Goal: Information Seeking & Learning: Check status

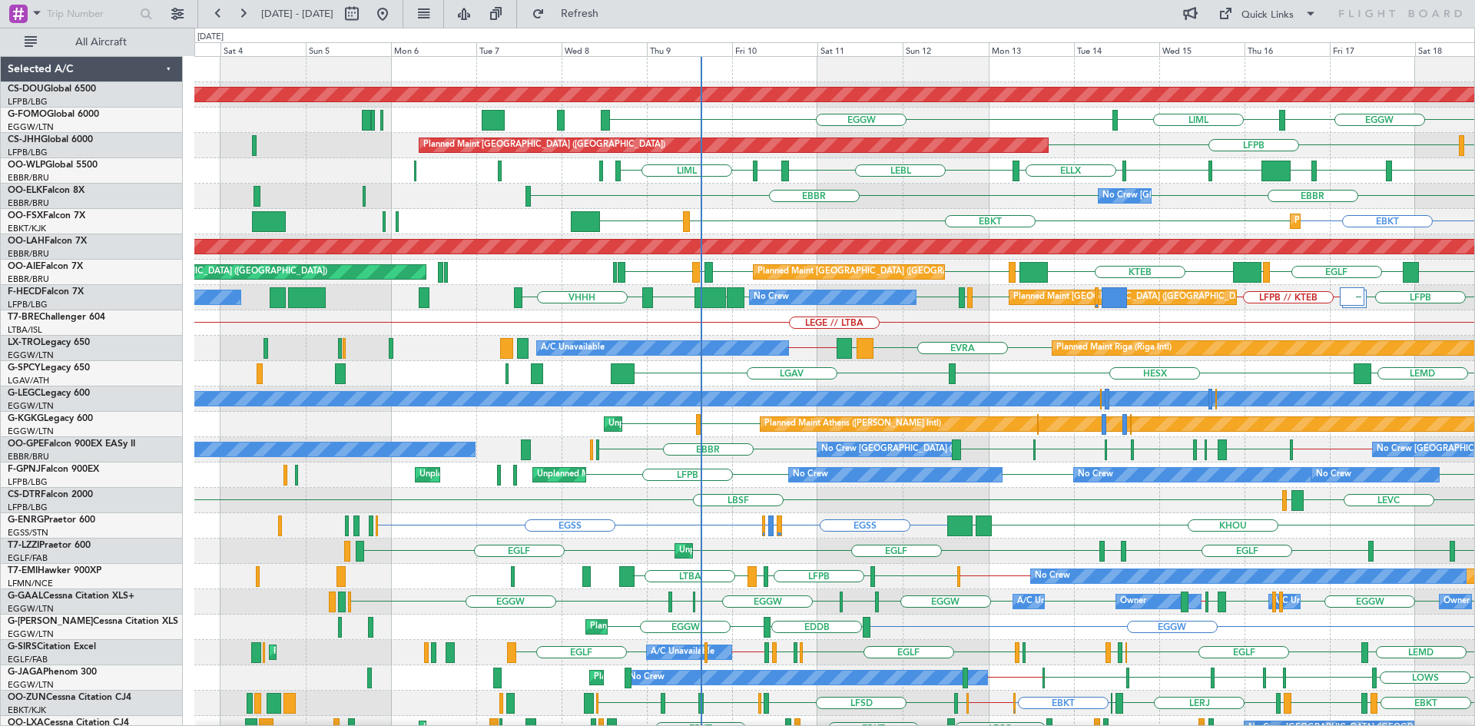
click at [886, 482] on div "Planned Maint London ([GEOGRAPHIC_DATA]) EGGW LIML EGGW [GEOGRAPHIC_DATA] LFPB …" at bounding box center [834, 475] width 1280 height 837
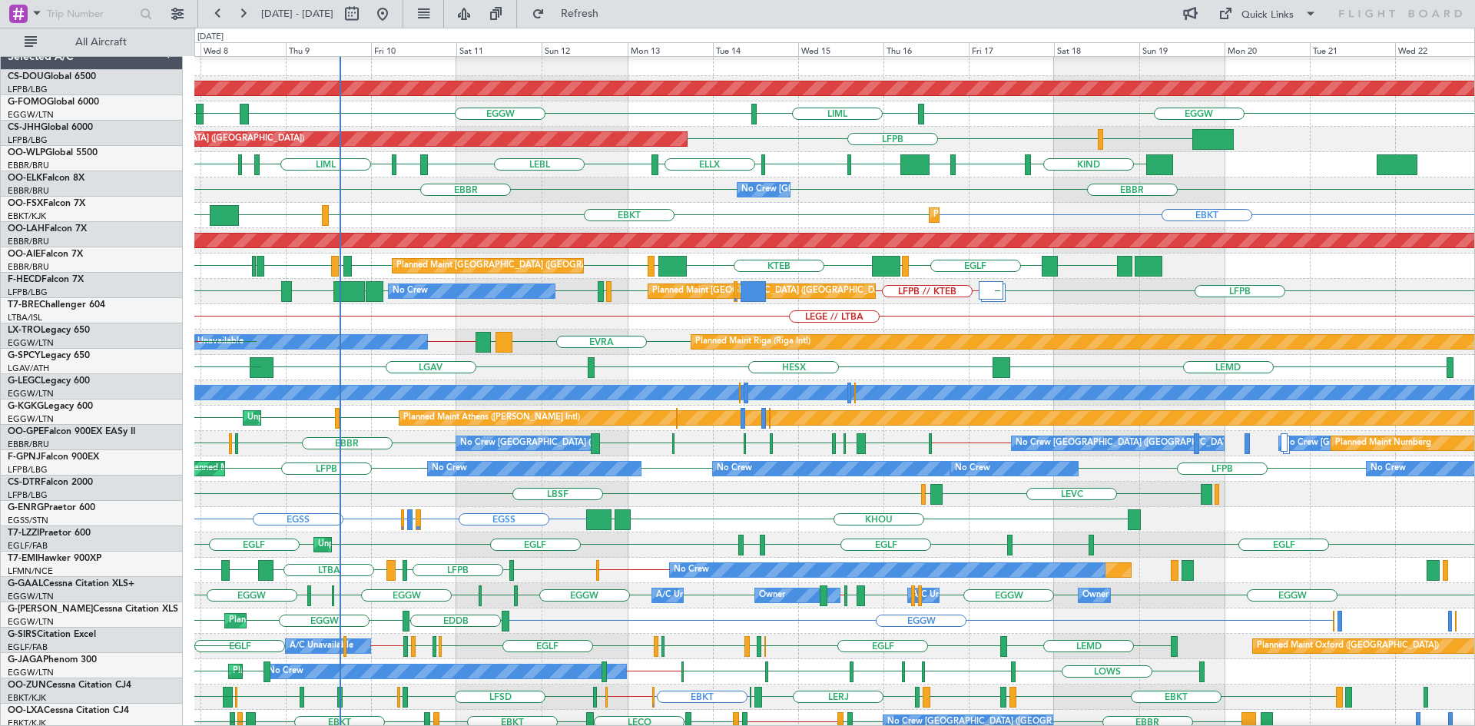
click at [195, 284] on div "LFPB // KTEB LFPB LFMN LFPB LFMN LFPB LFPB UGTB ZBAA VHHH Planned Maint [GEOGRA…" at bounding box center [834, 291] width 1280 height 25
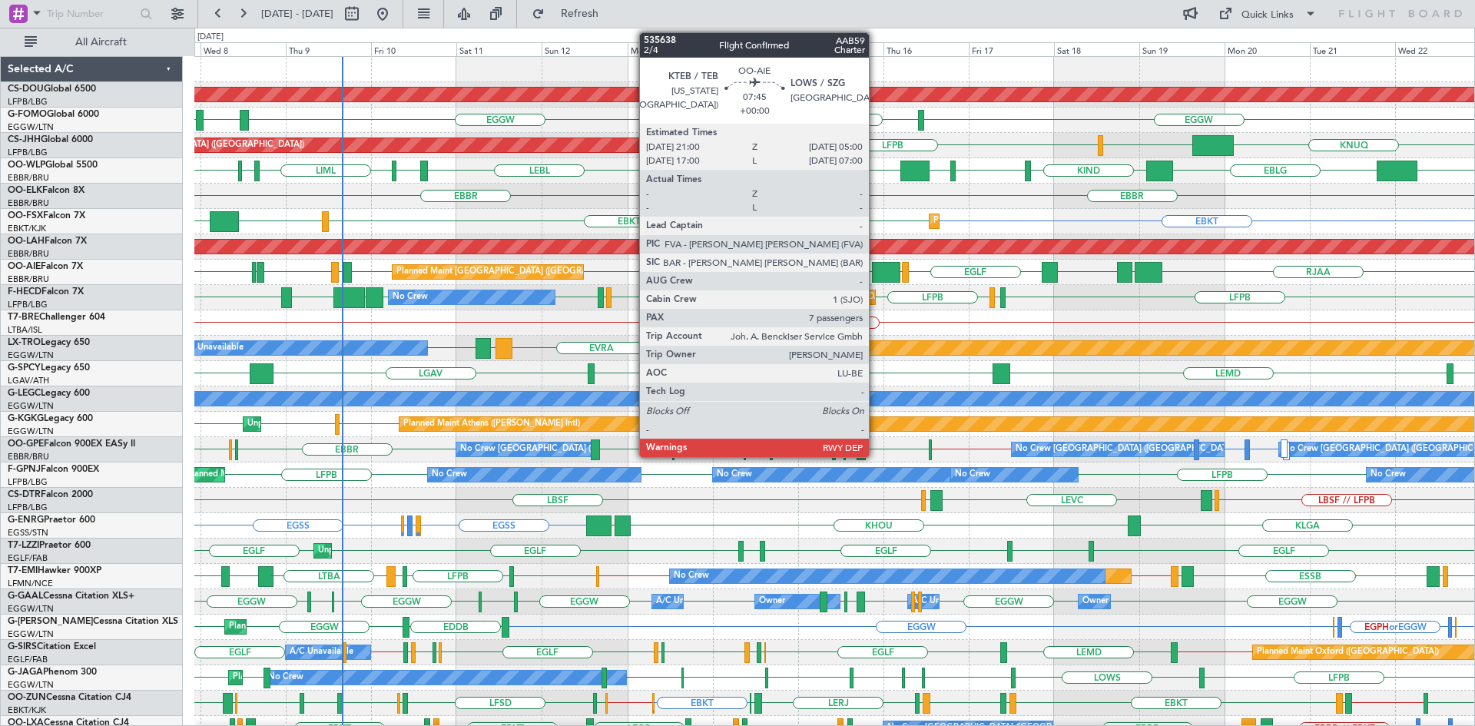
click at [876, 272] on div at bounding box center [886, 272] width 29 height 21
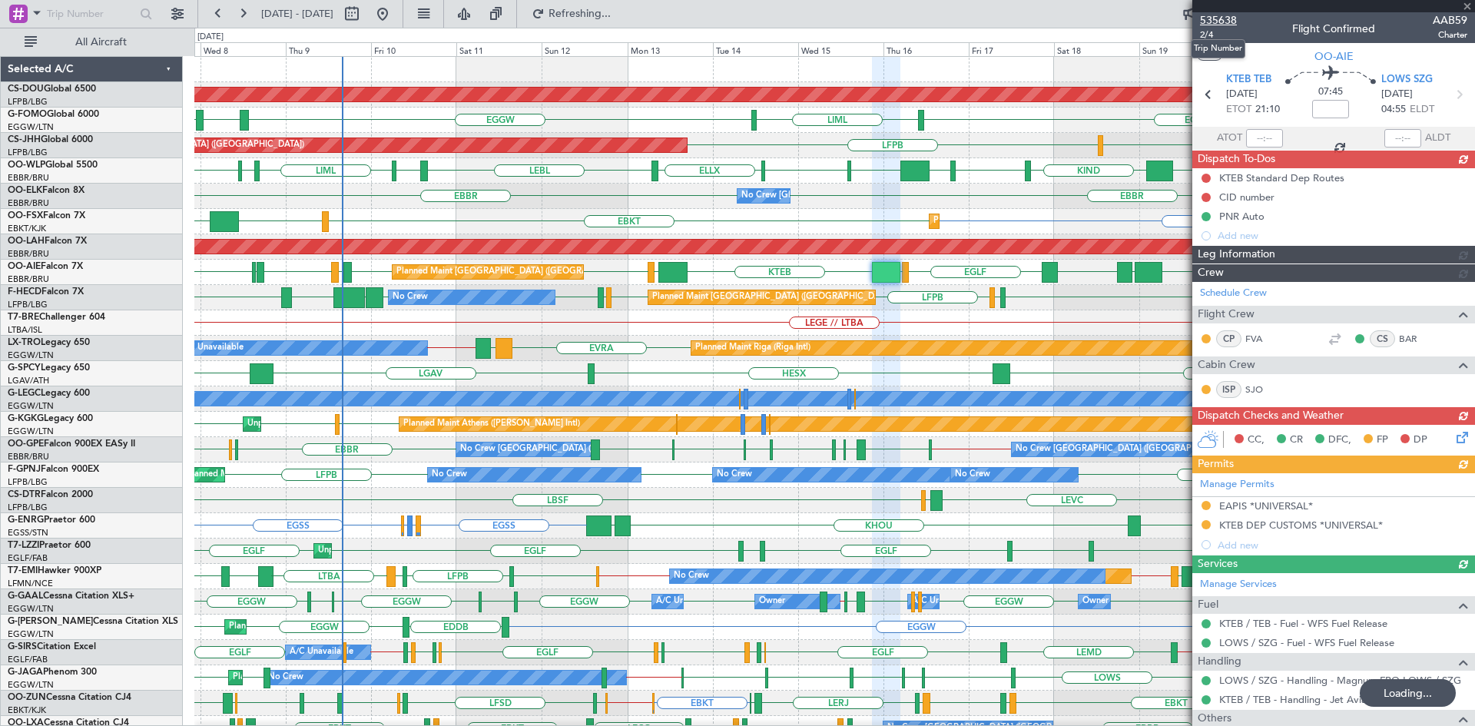
click at [1225, 22] on span "535638" at bounding box center [1218, 20] width 37 height 16
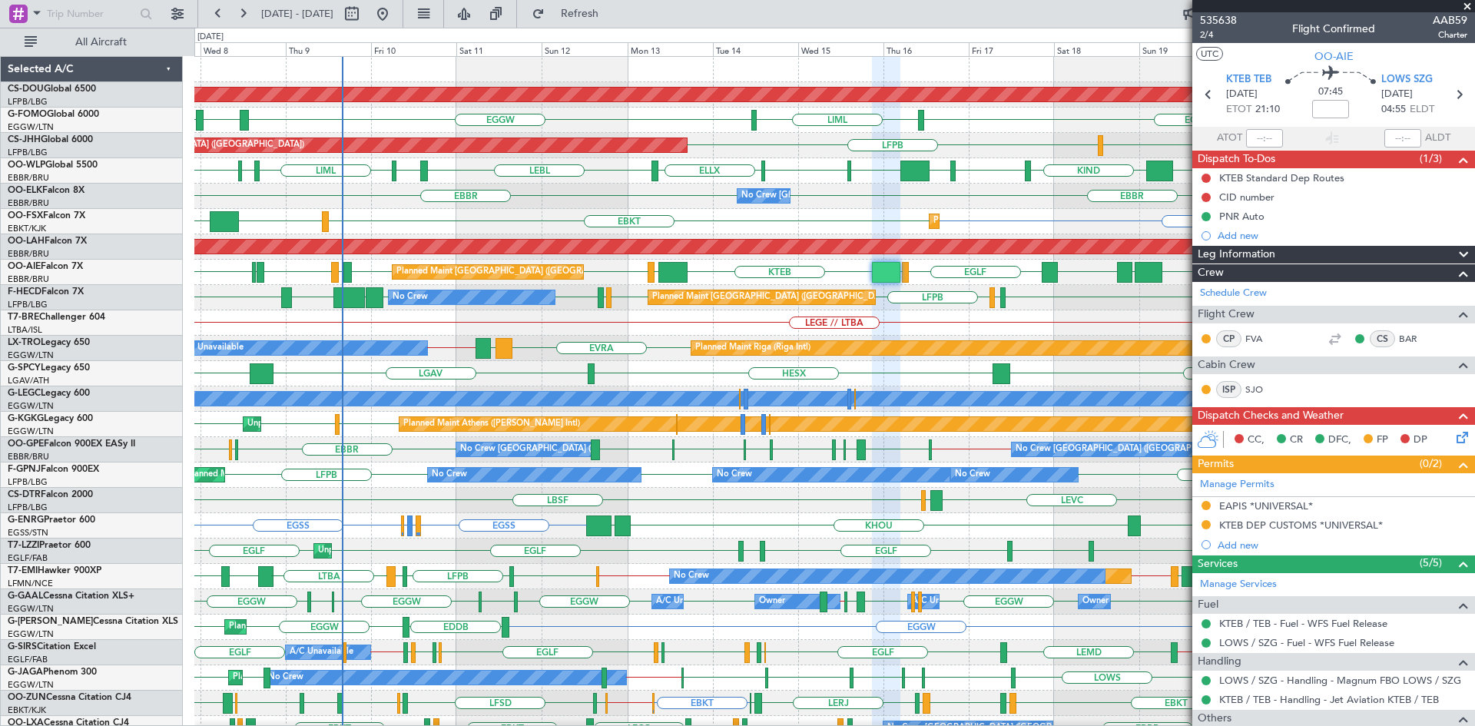
click at [1469, 5] on span at bounding box center [1467, 7] width 15 height 14
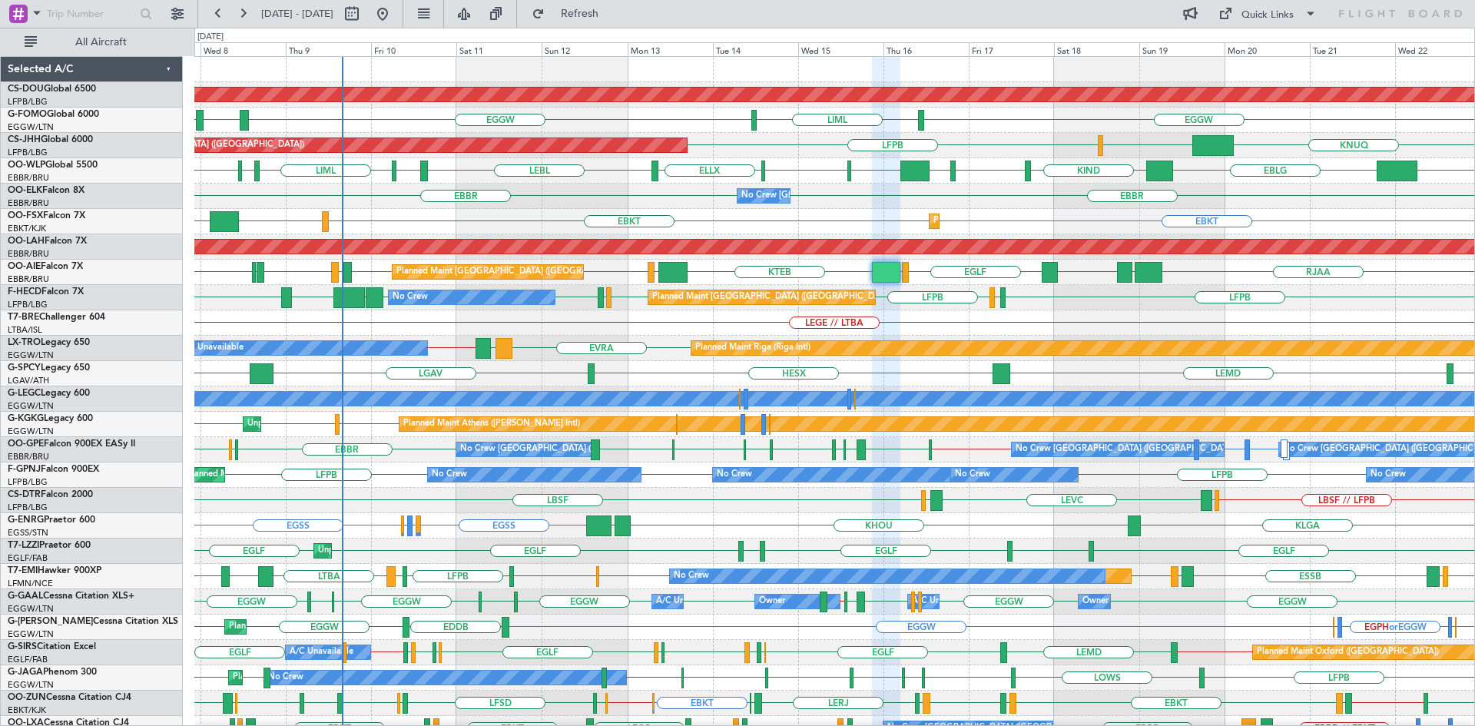
type input "0"
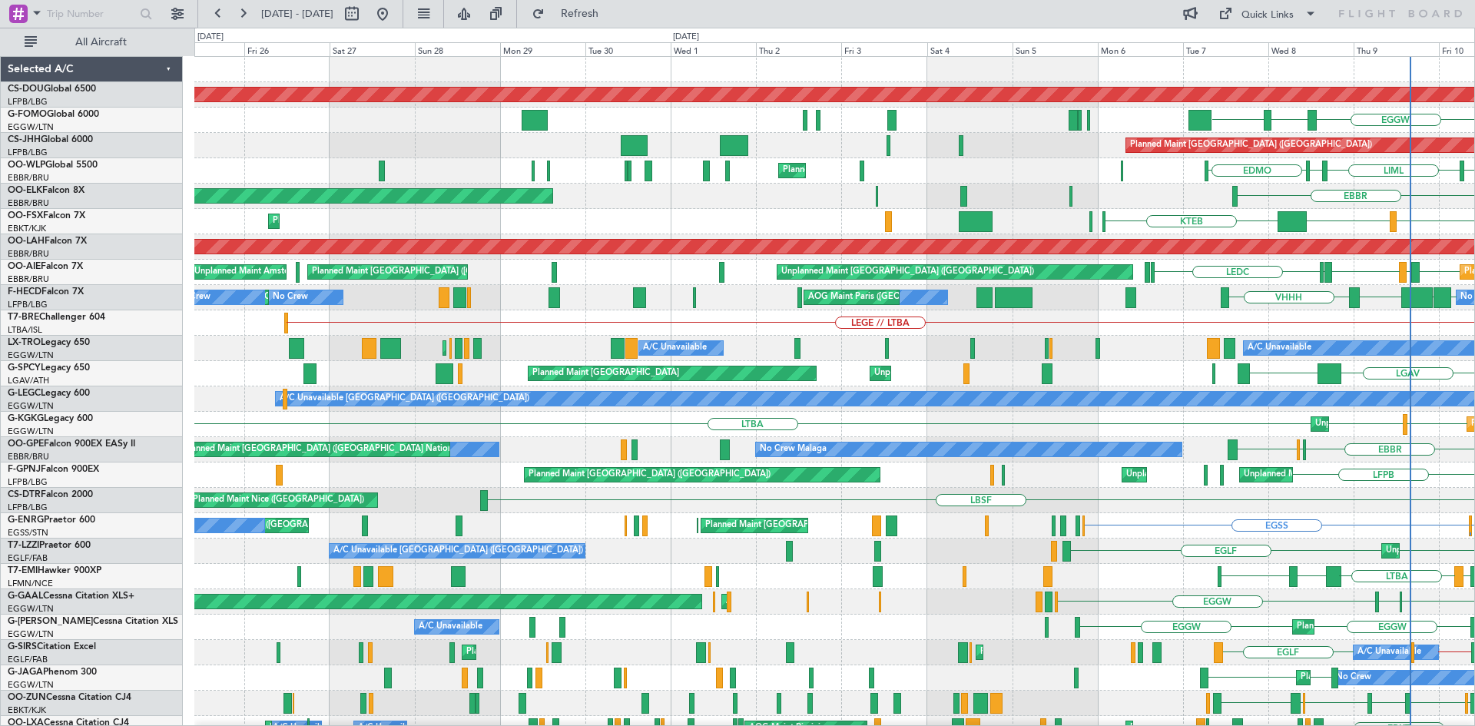
click at [1475, 422] on html "[DATE] - [DATE] Refresh Quick Links All Aircraft Planned Maint [GEOGRAPHIC_DATA…" at bounding box center [737, 363] width 1475 height 726
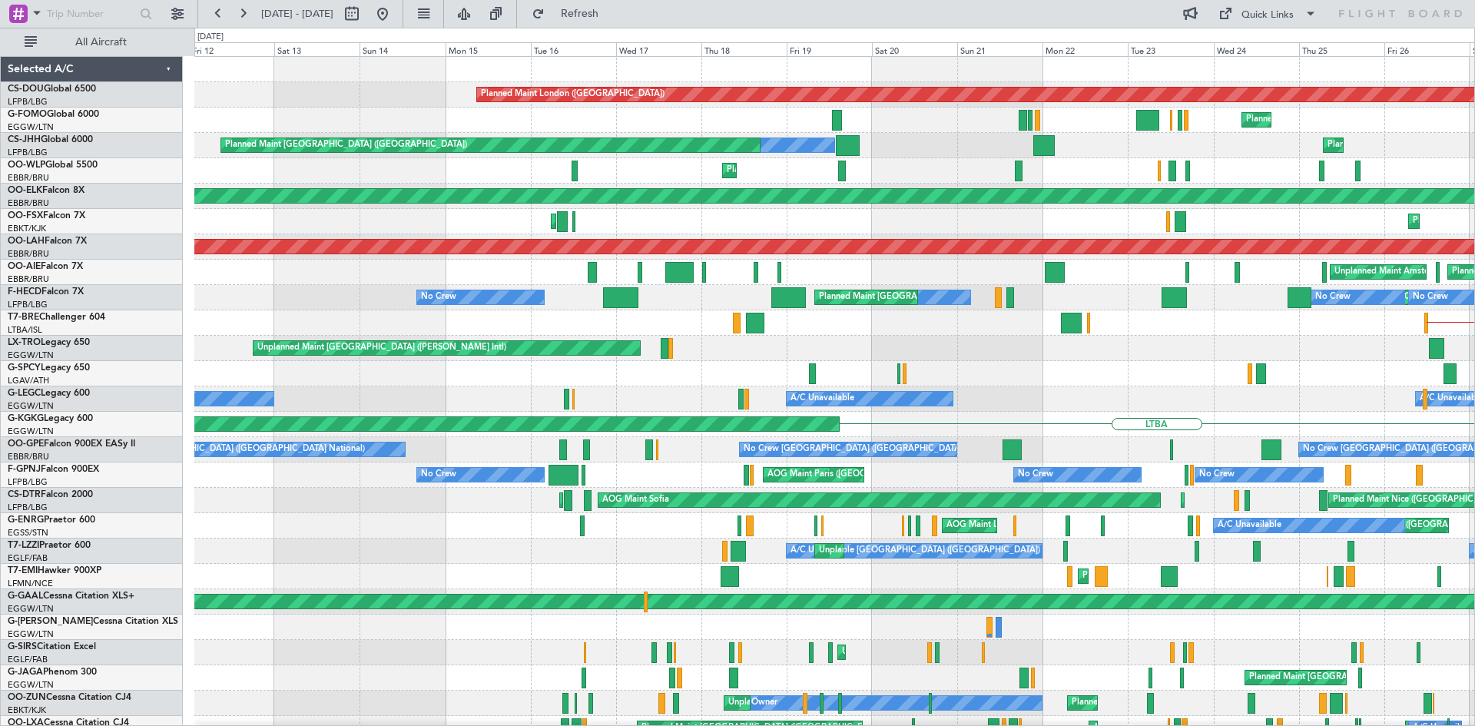
click at [1362, 388] on div "Planned Maint London ([GEOGRAPHIC_DATA]) Planned Maint [GEOGRAPHIC_DATA] ([GEOG…" at bounding box center [834, 475] width 1280 height 837
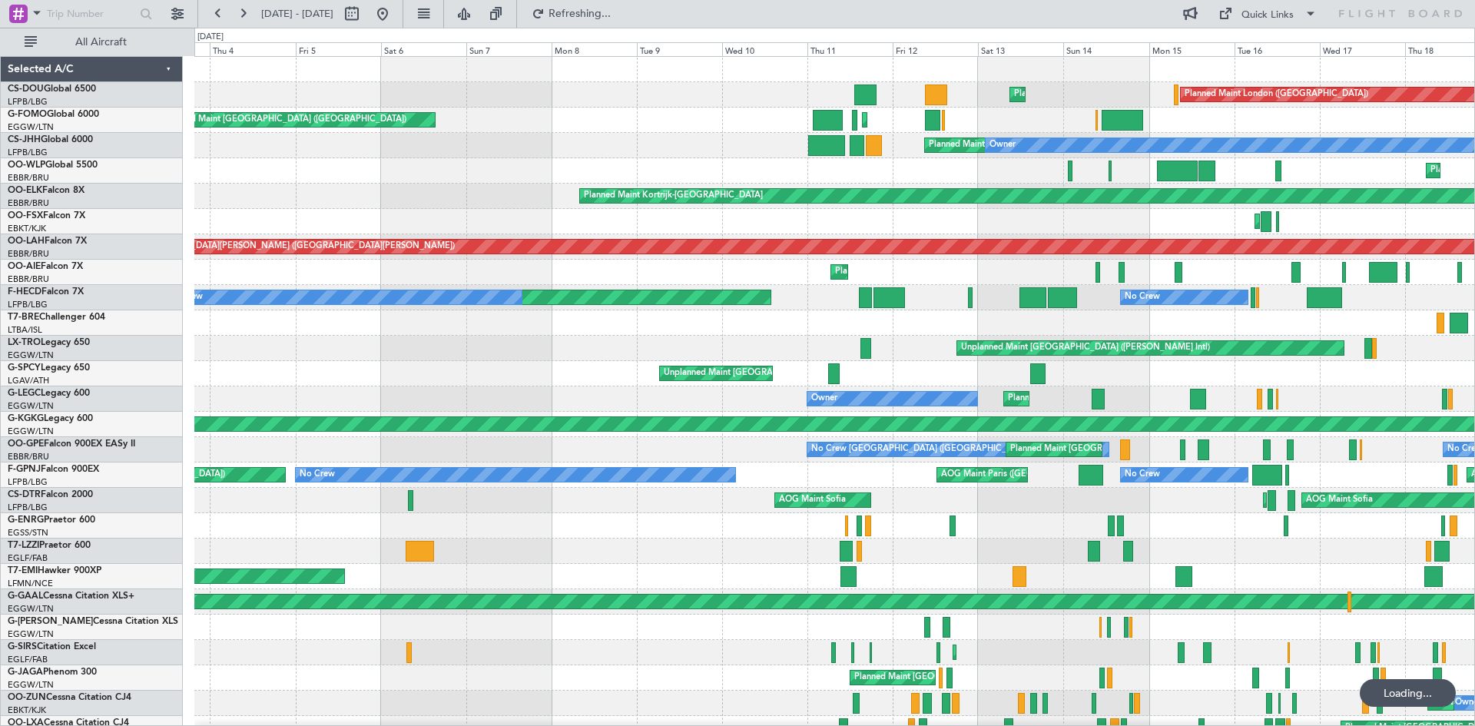
click at [1332, 408] on div "Planned Maint London ([GEOGRAPHIC_DATA]) Planned Maint [GEOGRAPHIC_DATA] ([GEOG…" at bounding box center [834, 475] width 1280 height 837
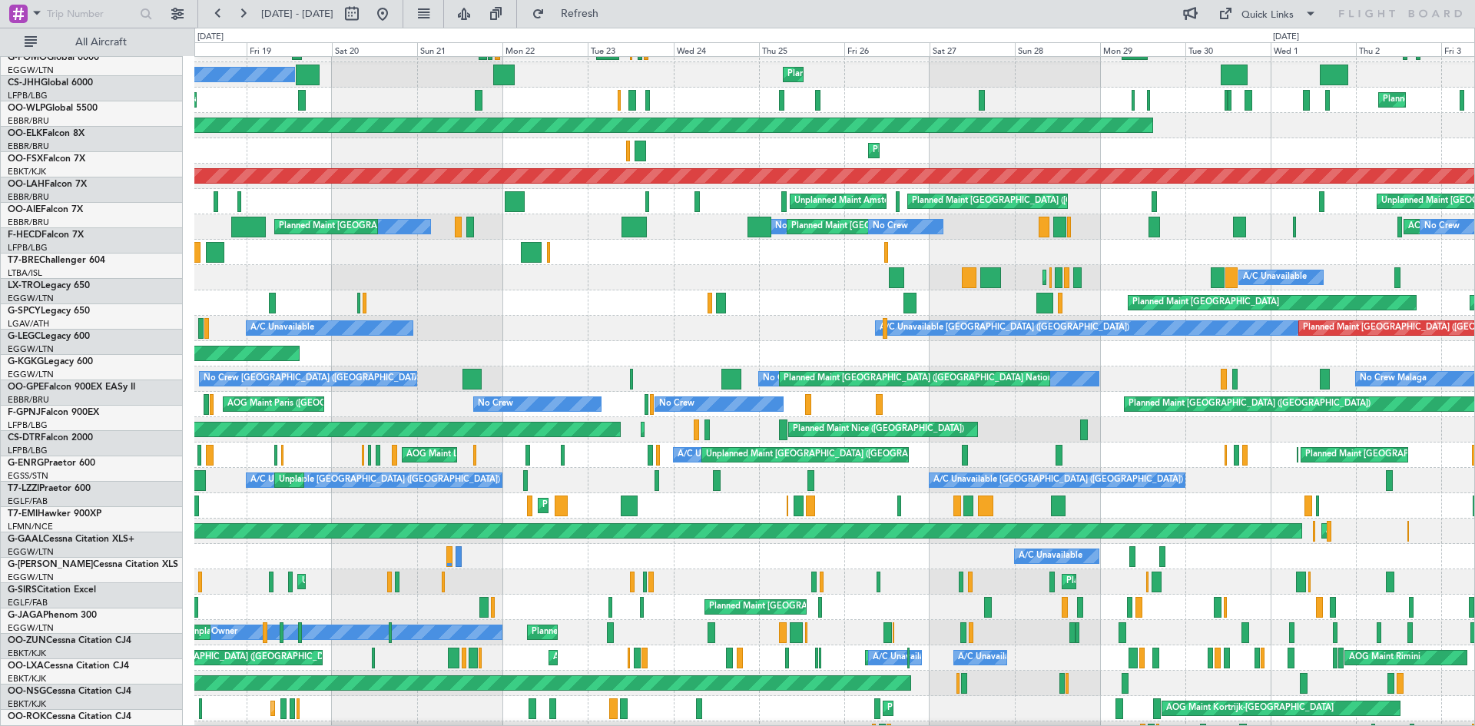
scroll to position [85, 0]
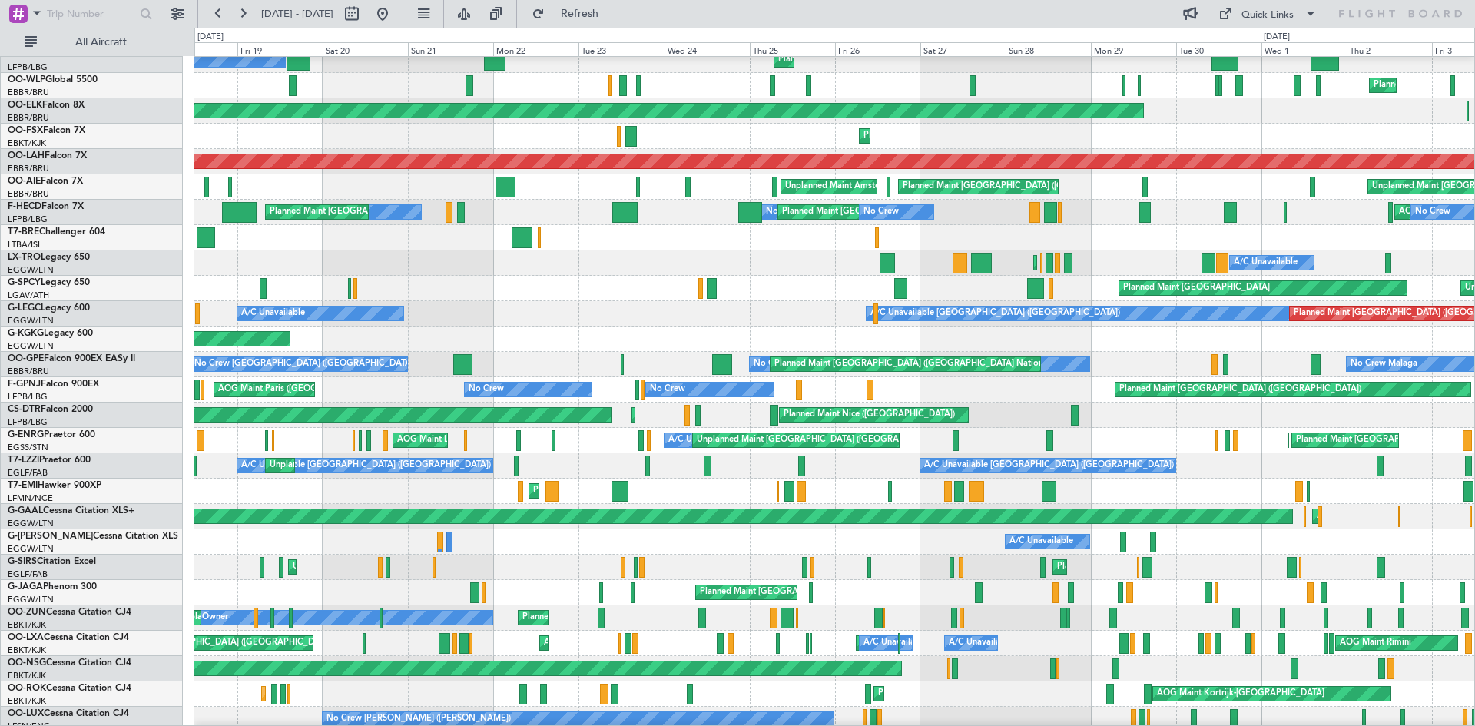
click at [0, 189] on div "Planned Maint [GEOGRAPHIC_DATA] ([GEOGRAPHIC_DATA]) Planned Maint [GEOGRAPHIC_D…" at bounding box center [737, 377] width 1475 height 699
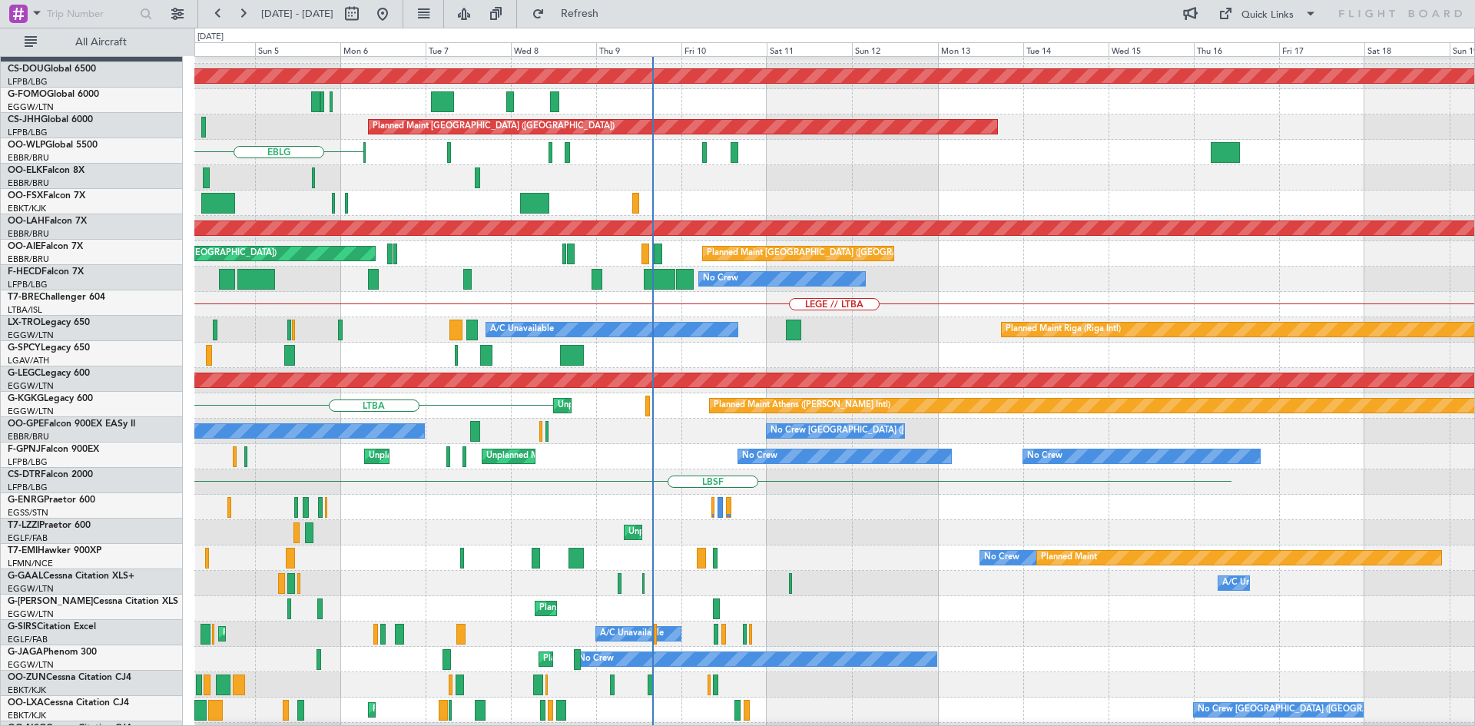
scroll to position [17, 0]
click at [0, 309] on div "Planned Maint London ([GEOGRAPHIC_DATA]) Planned Maint [GEOGRAPHIC_DATA] ([GEOG…" at bounding box center [737, 377] width 1475 height 699
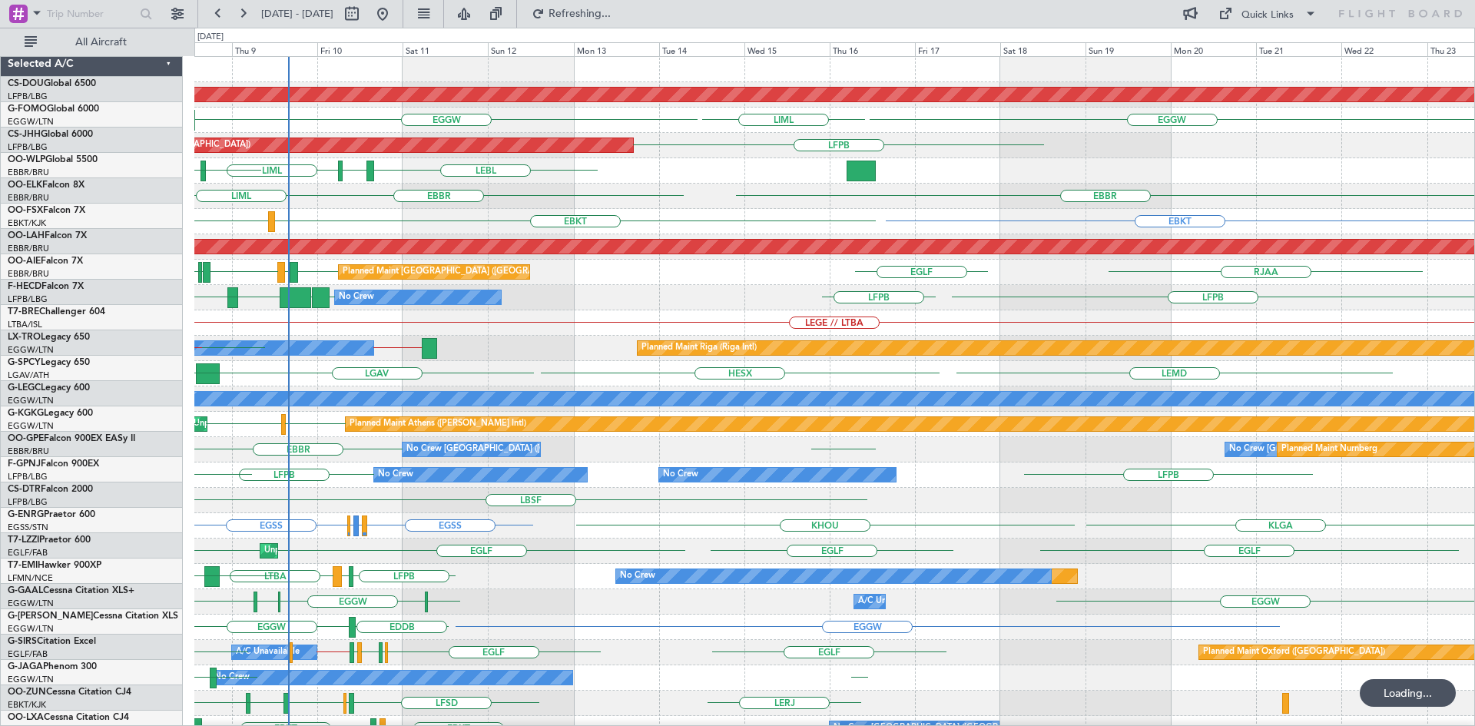
scroll to position [0, 0]
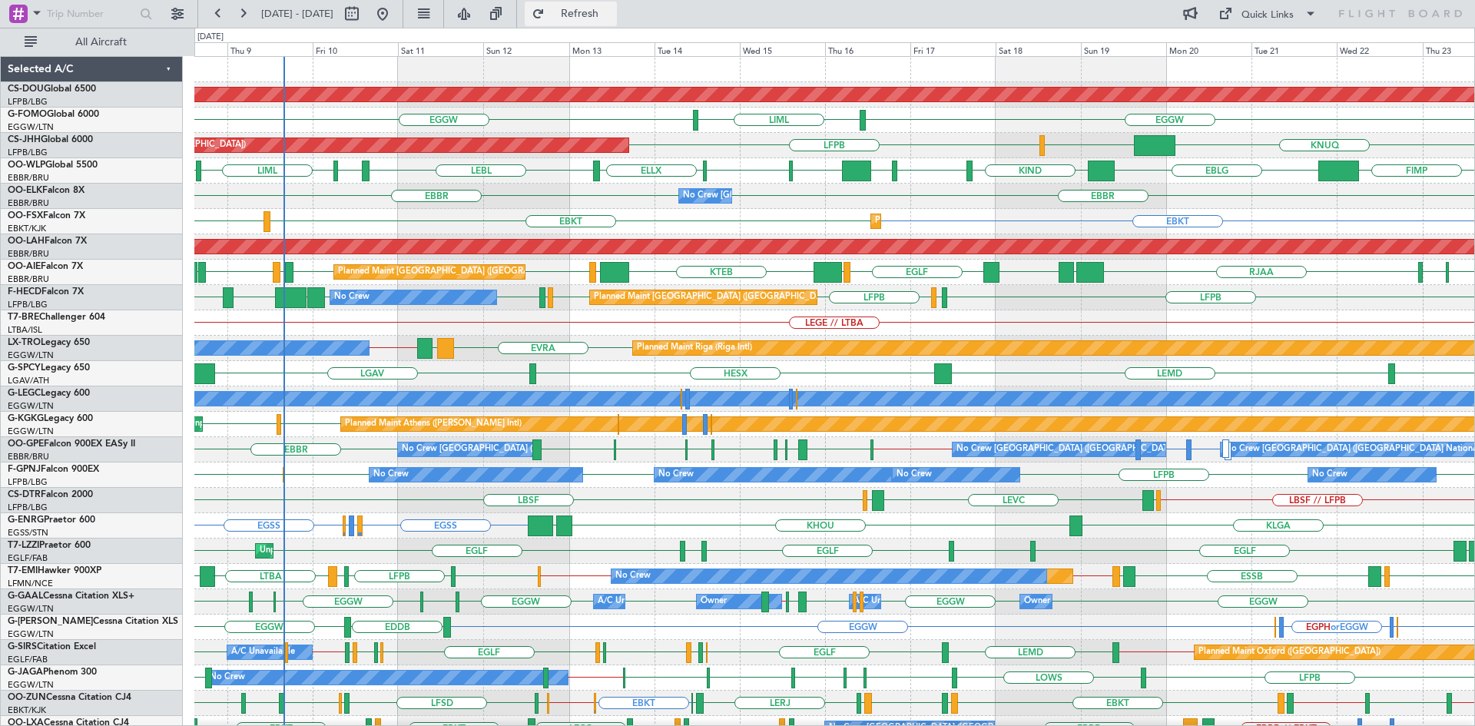
click at [612, 19] on span "Refresh" at bounding box center [580, 13] width 65 height 11
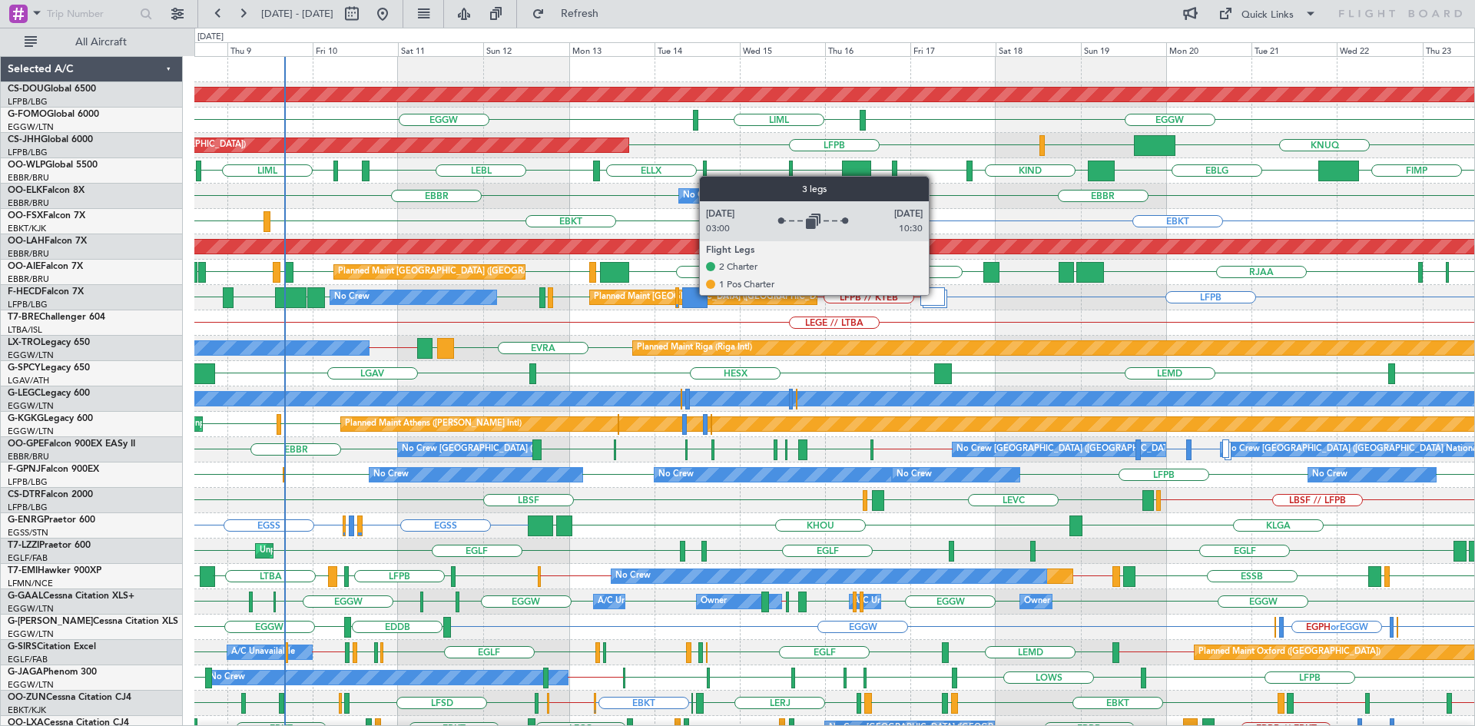
click at [936, 294] on div at bounding box center [933, 296] width 25 height 18
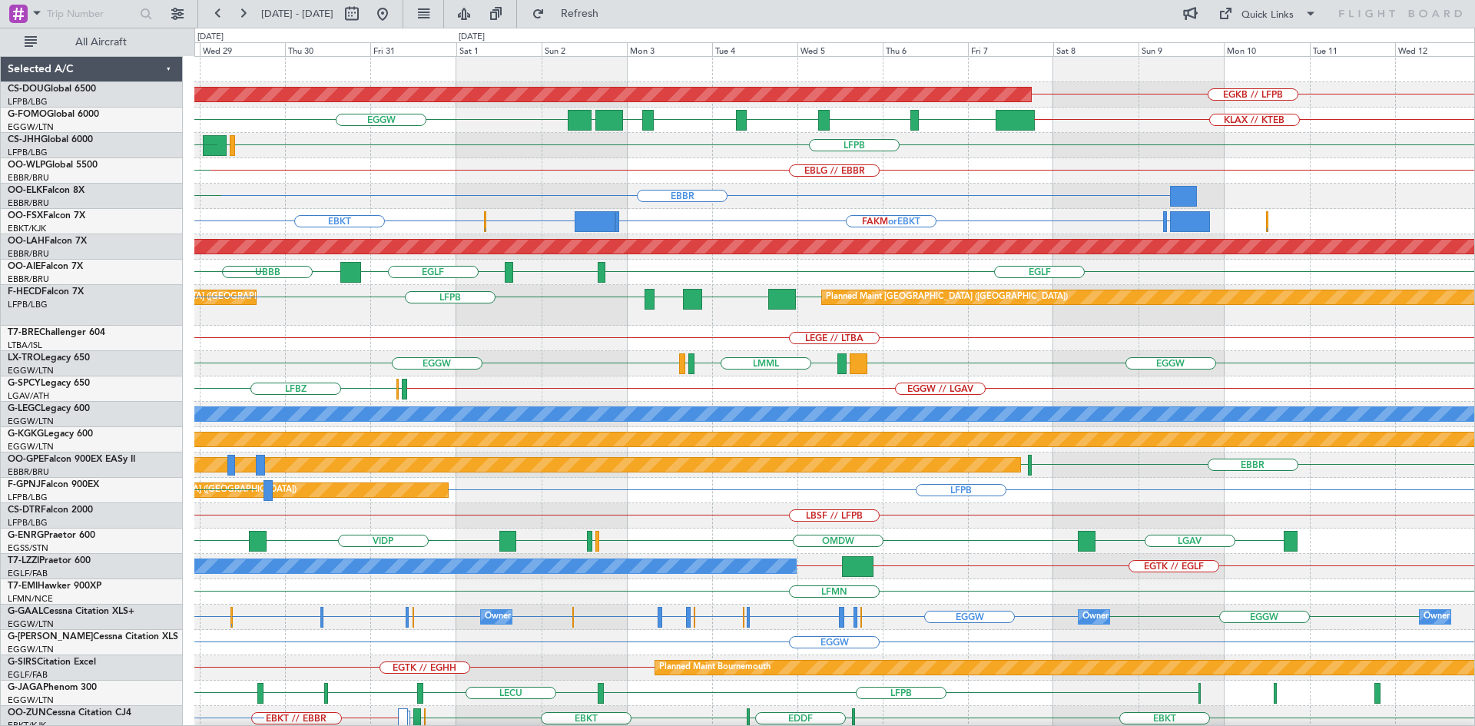
click at [558, 401] on div "EGKB // LFPB Planned Maint [GEOGRAPHIC_DATA] ([GEOGRAPHIC_DATA]) EGGW KLAX // K…" at bounding box center [834, 483] width 1280 height 852
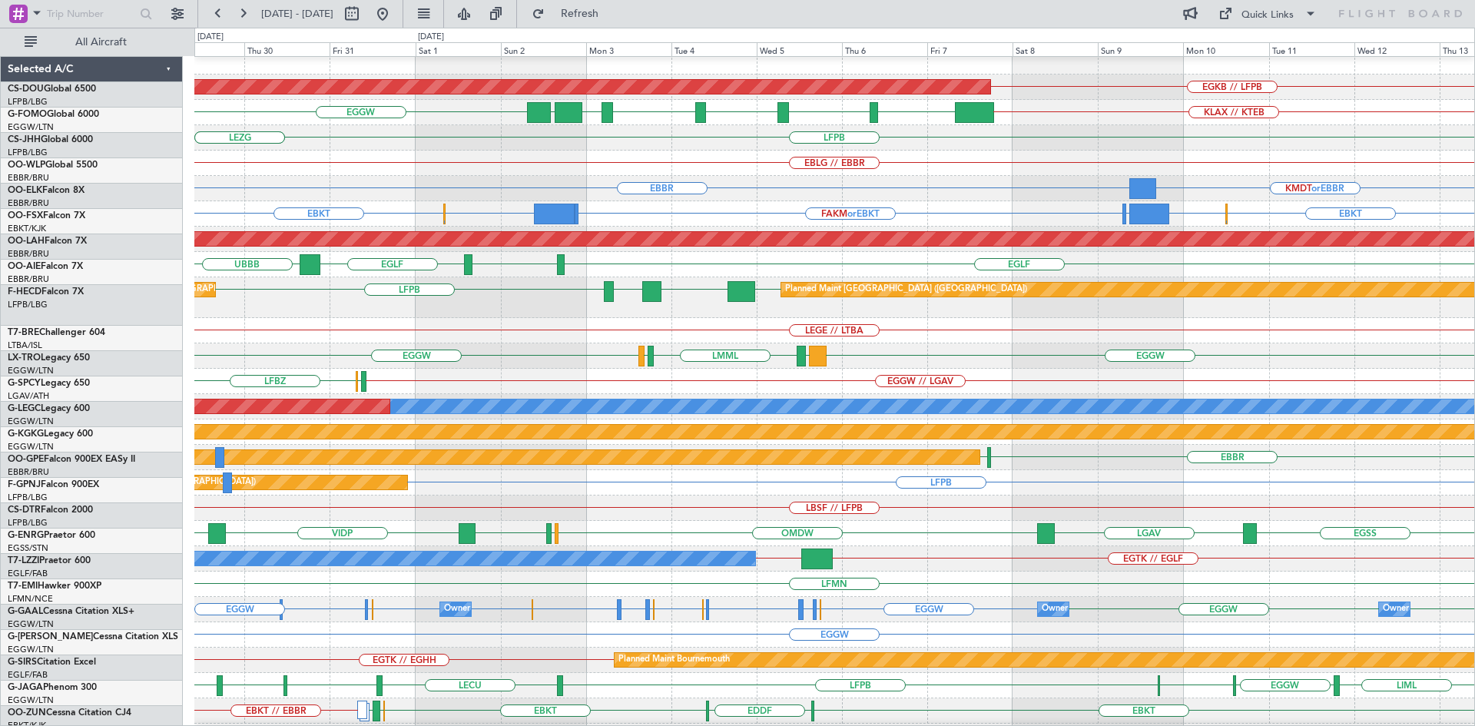
scroll to position [26, 0]
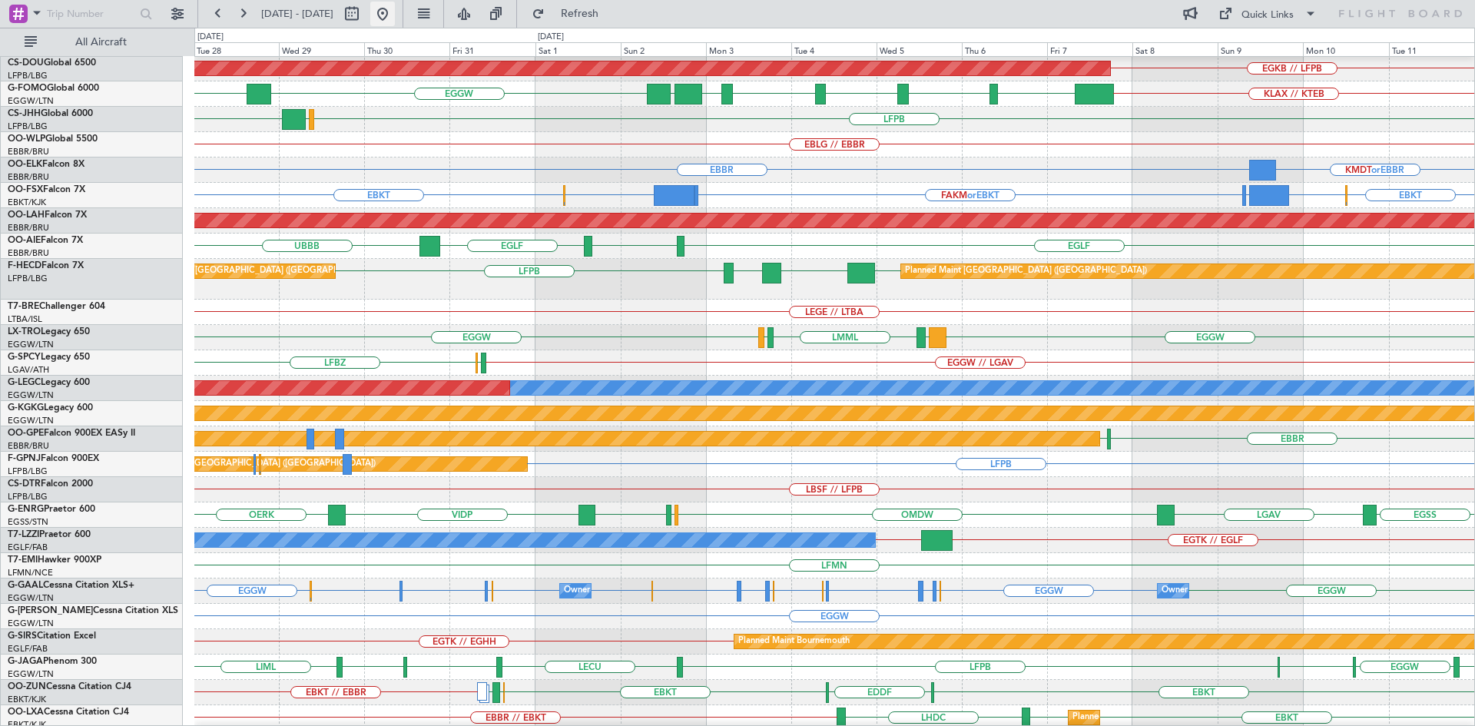
click at [395, 15] on button at bounding box center [382, 14] width 25 height 25
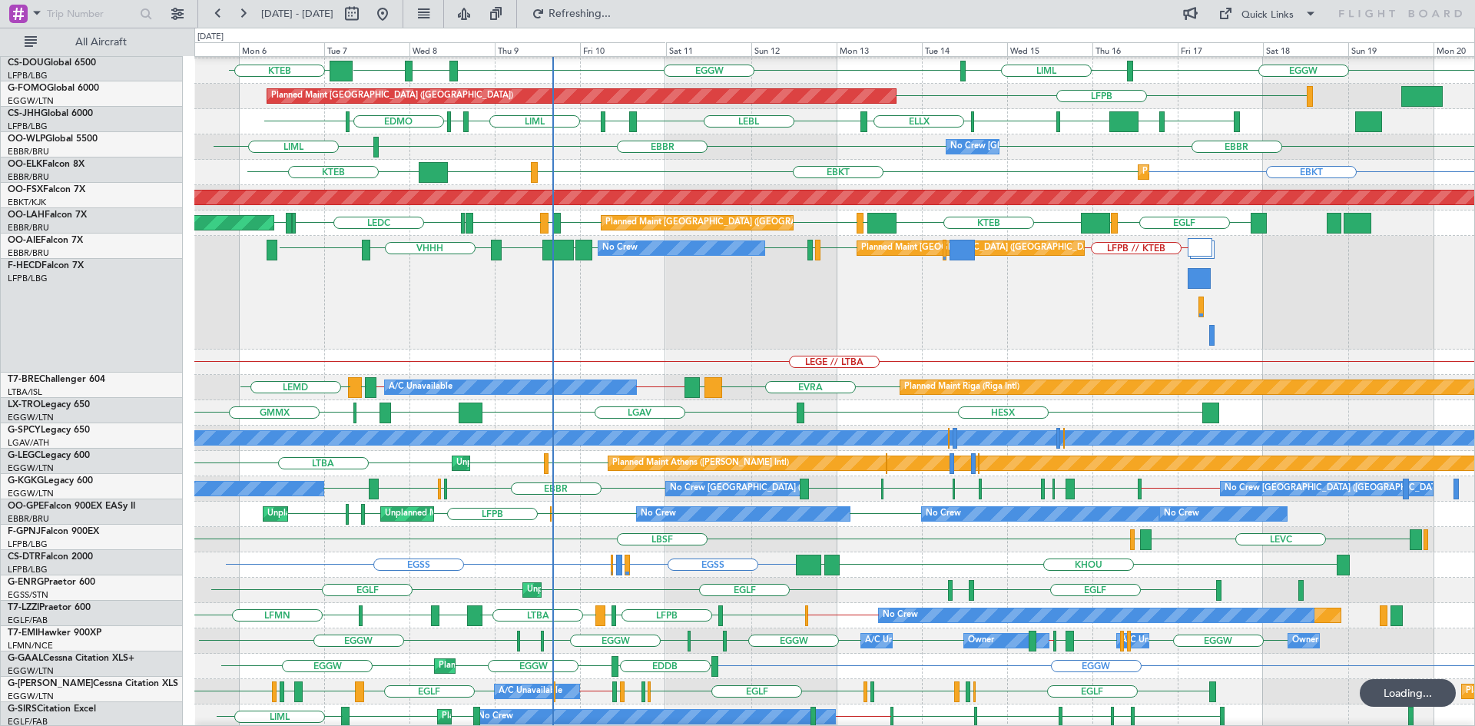
scroll to position [51, 0]
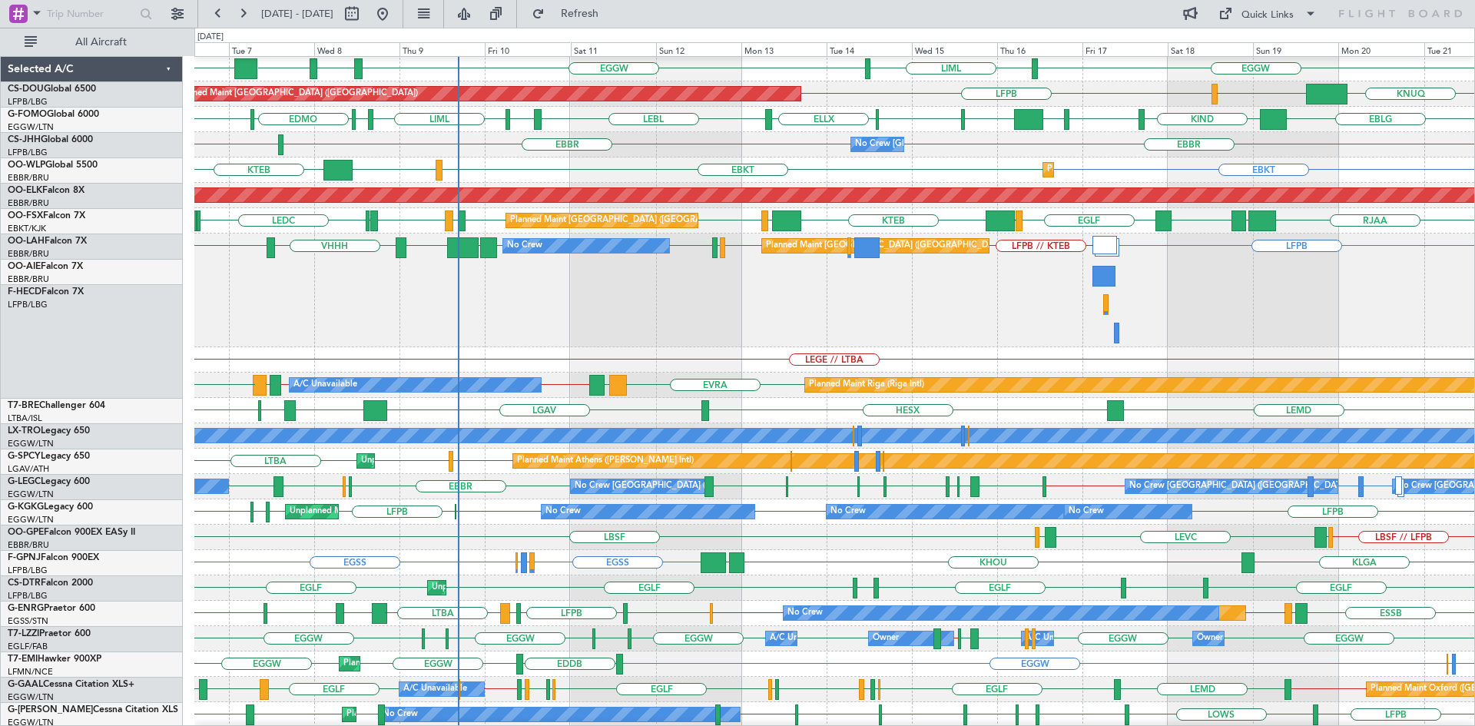
scroll to position [51, 0]
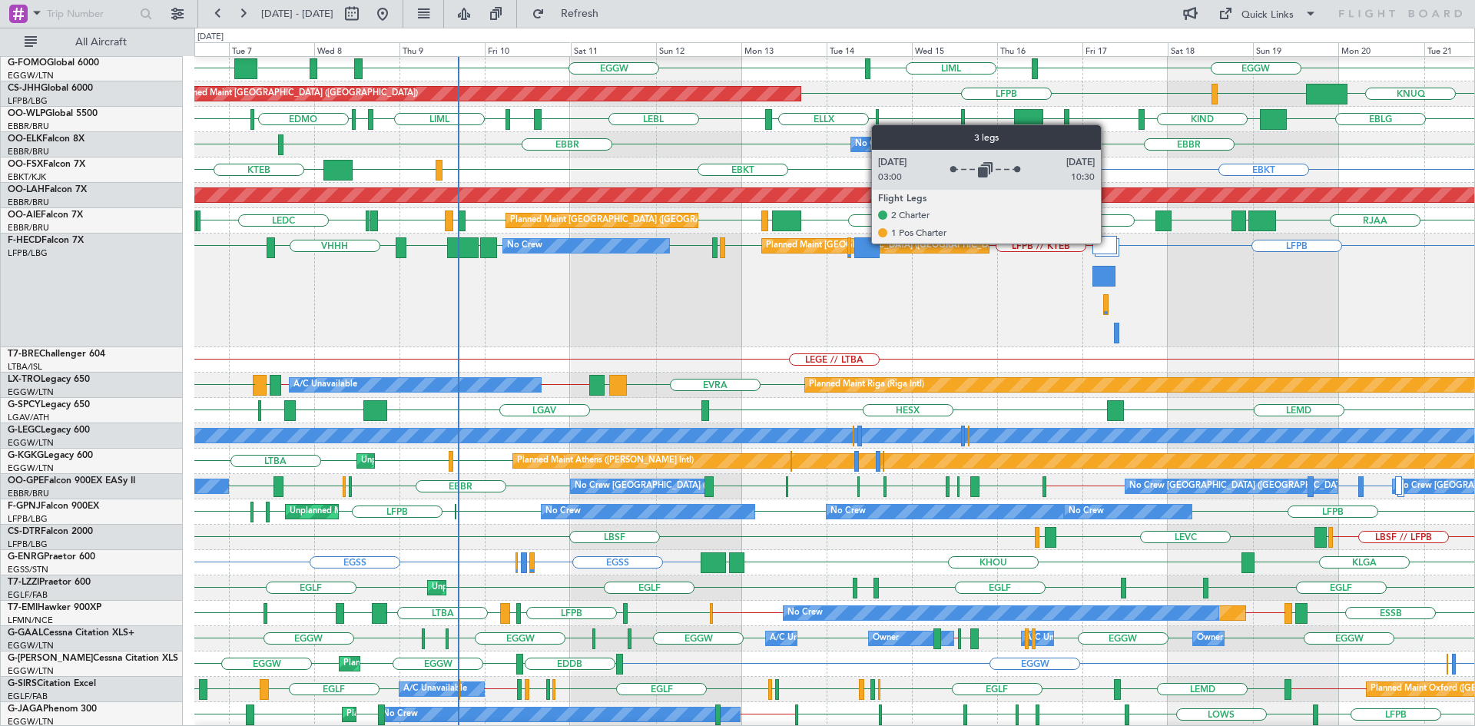
click at [1108, 243] on div at bounding box center [1105, 245] width 25 height 18
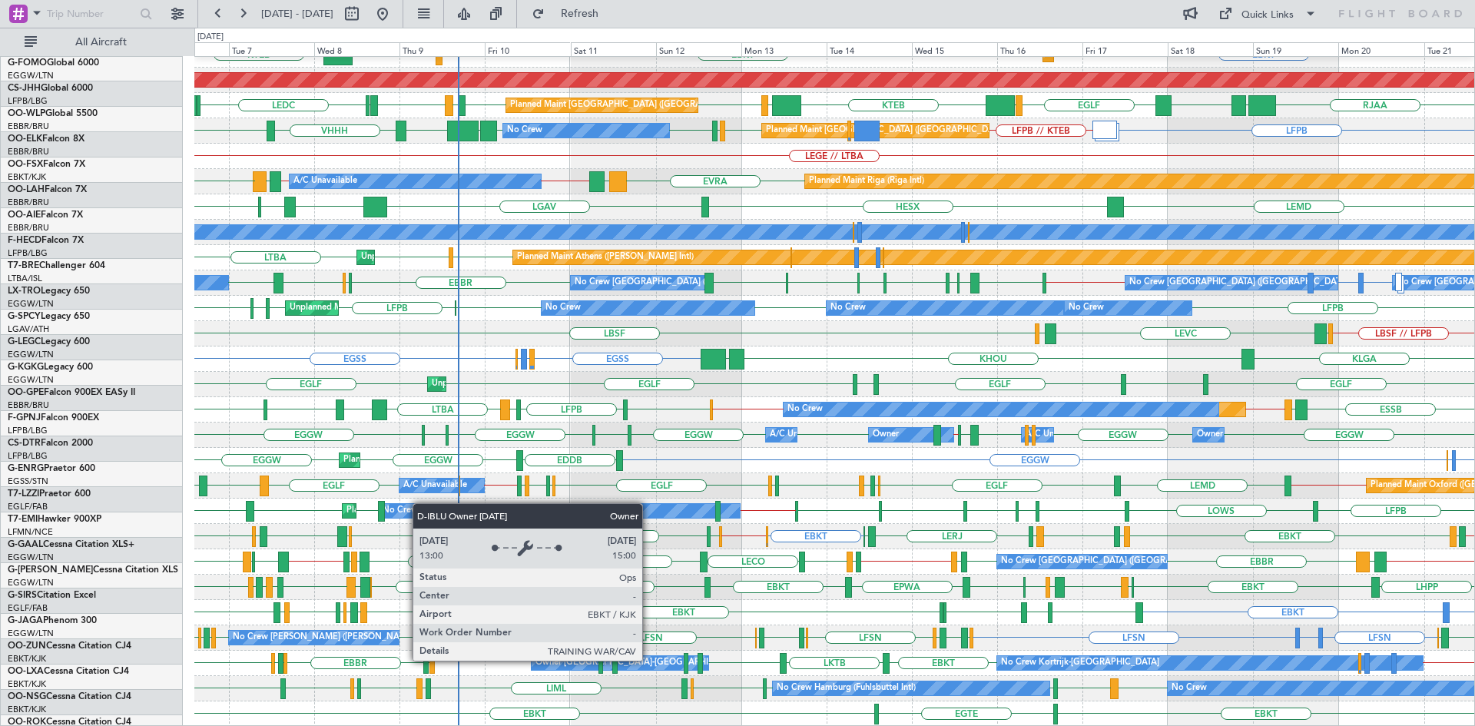
scroll to position [167, 0]
